Goal: Information Seeking & Learning: Learn about a topic

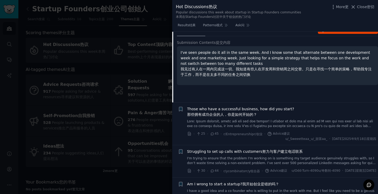
scroll to position [209, 0]
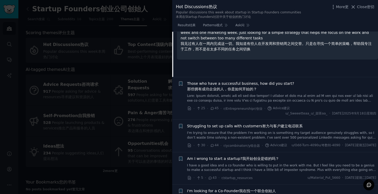
click at [370, 65] on div "Submission Contents 提交内容 I've seen people do it all in the same week. And I kno…" at bounding box center [277, 39] width 201 height 51
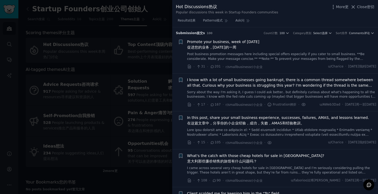
scroll to position [1151, 0]
